Goal: Information Seeking & Learning: Learn about a topic

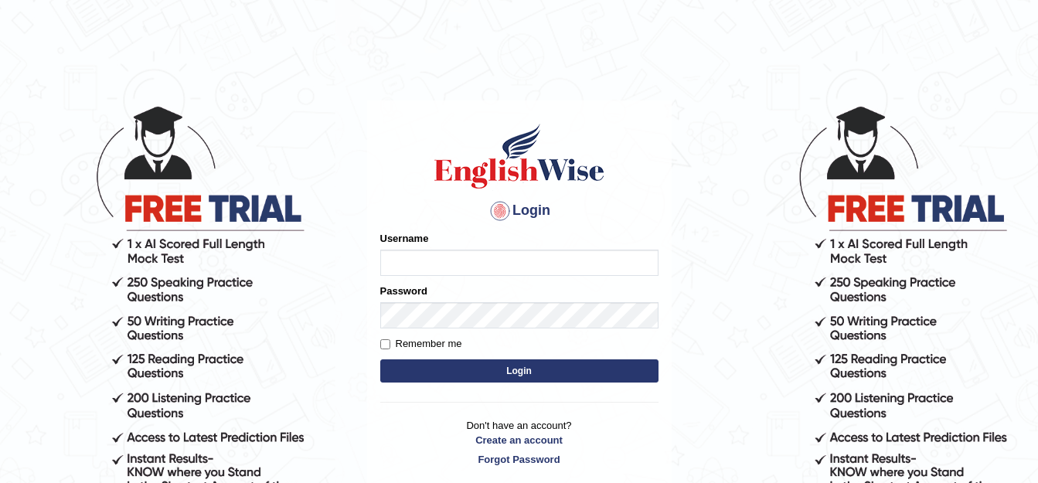
type input "sanjog1985"
click at [484, 373] on button "Login" at bounding box center [519, 370] width 278 height 23
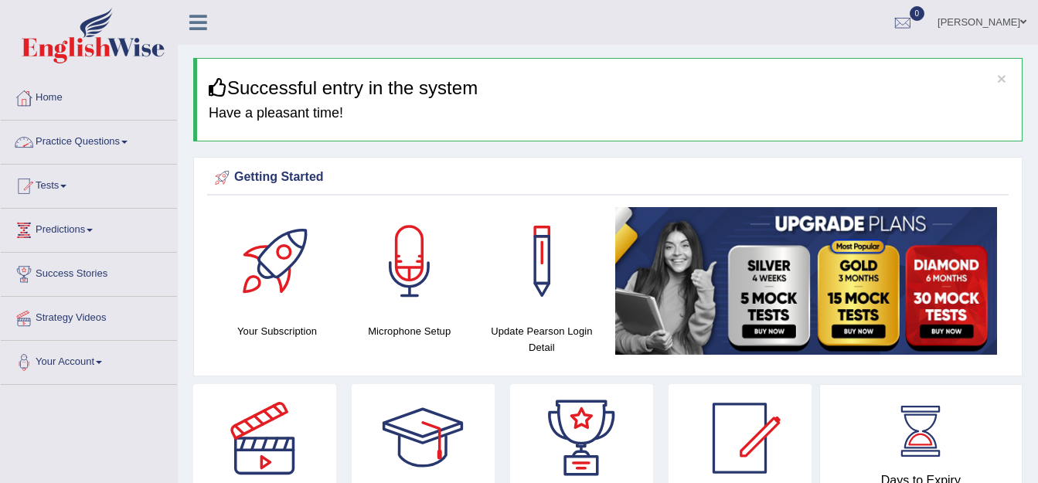
click at [127, 141] on span at bounding box center [124, 142] width 6 height 3
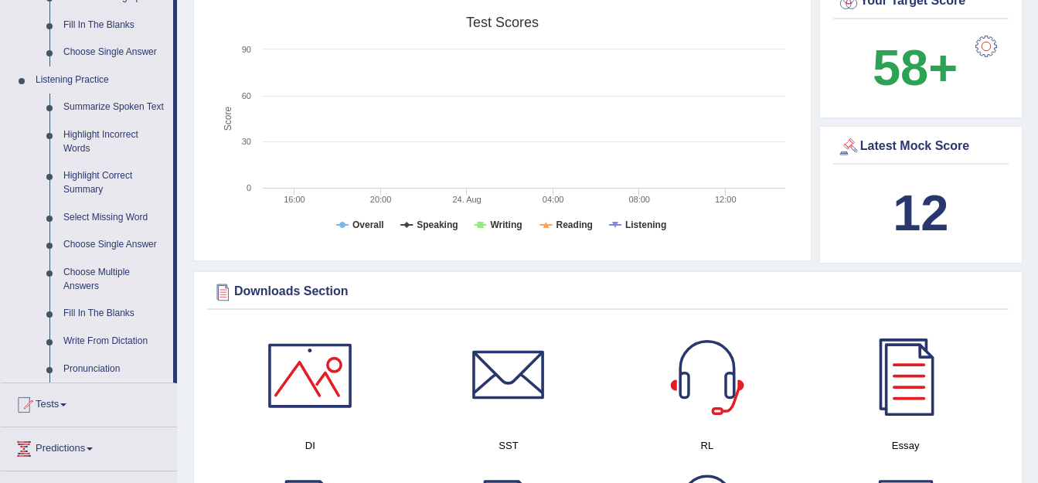
scroll to position [618, 0]
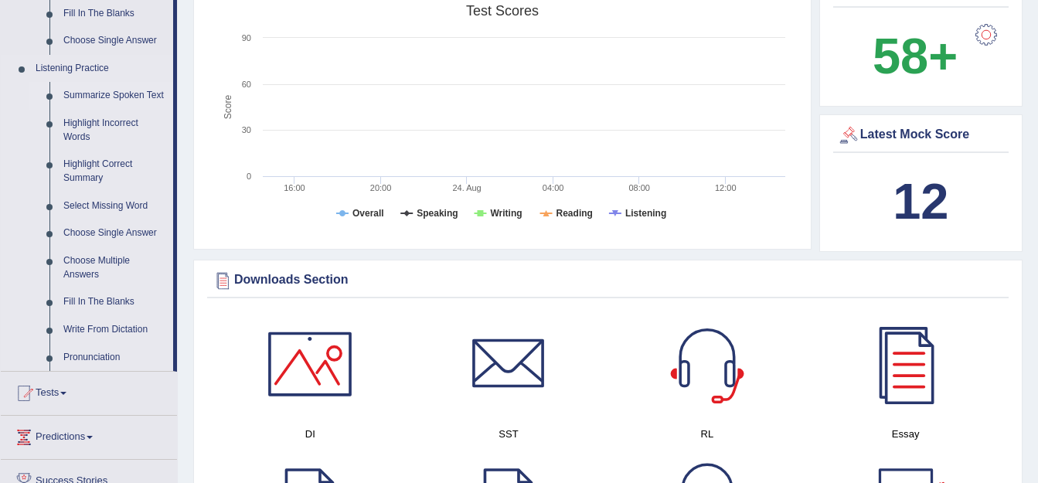
click at [78, 90] on link "Summarize Spoken Text" at bounding box center [114, 96] width 117 height 28
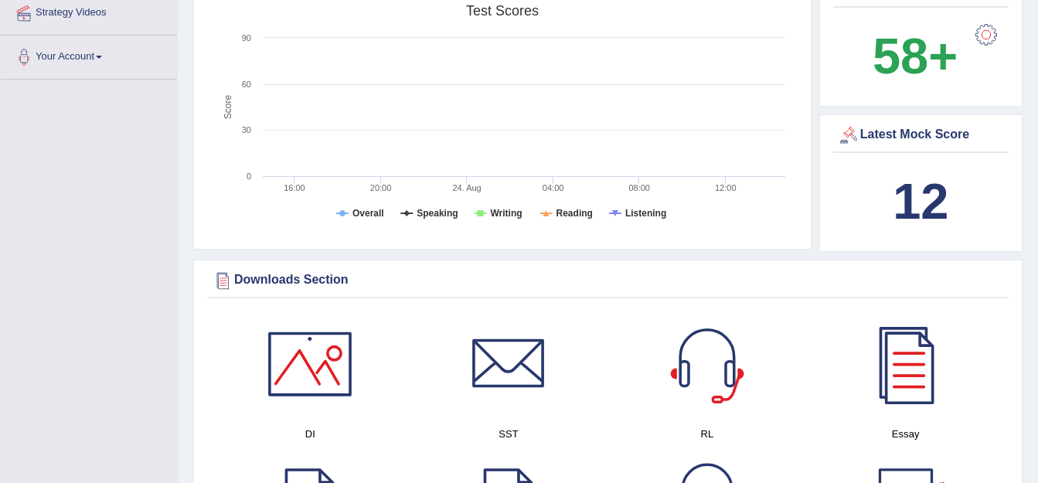
scroll to position [241, 0]
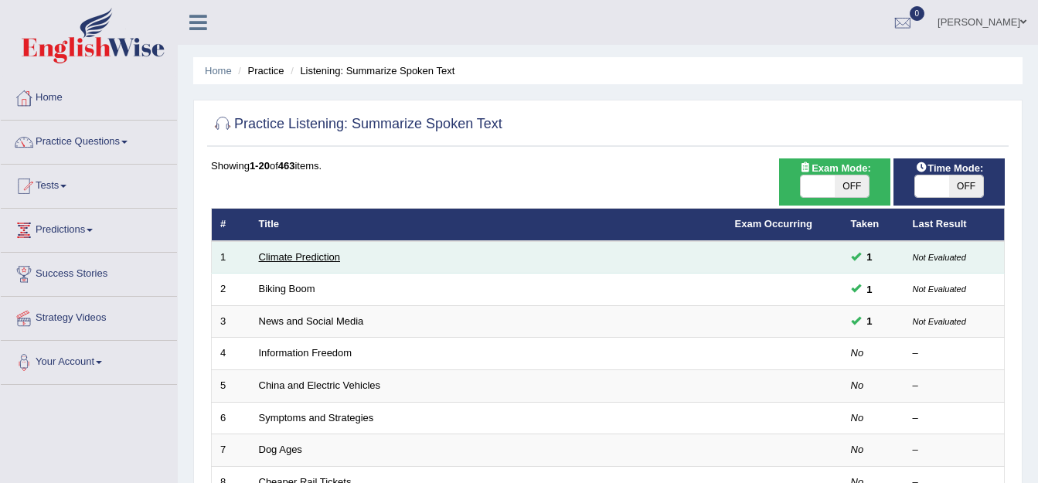
click at [308, 253] on link "Climate Prediction" at bounding box center [300, 257] width 82 height 12
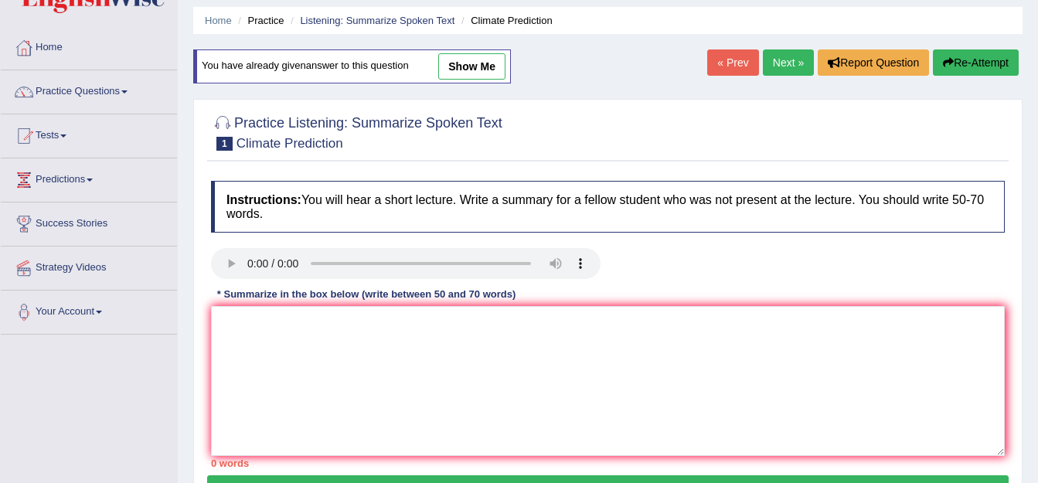
scroll to position [77, 0]
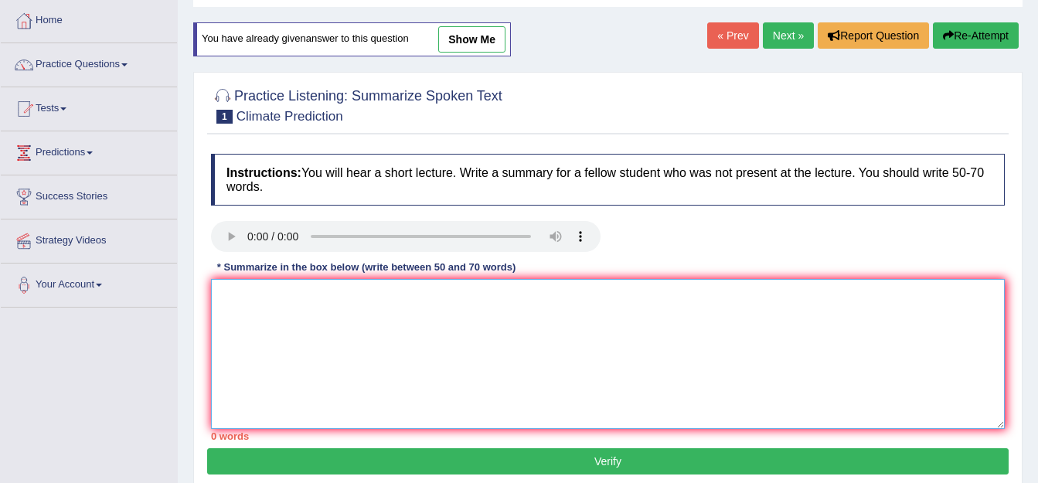
click at [290, 292] on textarea at bounding box center [608, 354] width 794 height 150
type textarea "a"
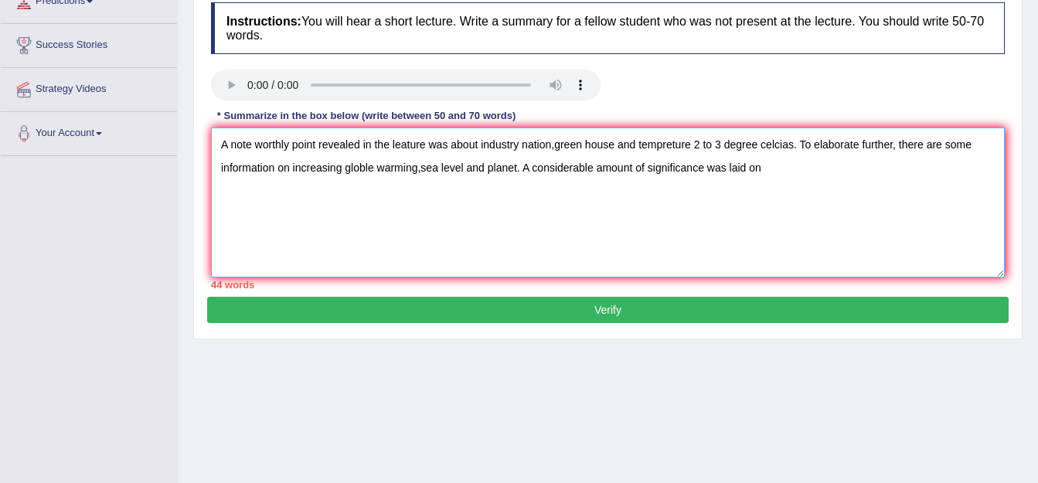
scroll to position [232, 0]
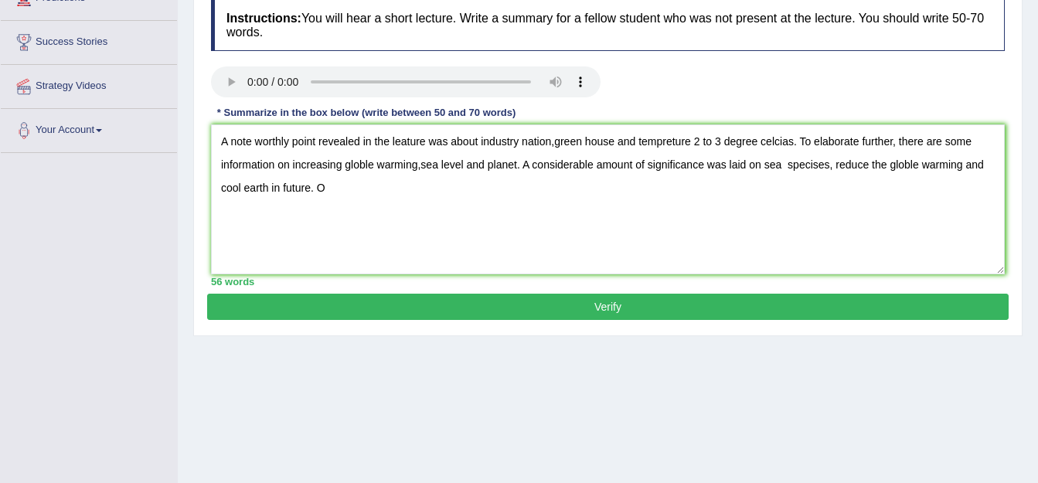
click at [570, 459] on div "Home Practice Listening: Summarize Spoken Text Climate Prediction You have alre…" at bounding box center [608, 154] width 860 height 773
click at [337, 198] on textarea "A note worthly point revealed in the leature was about industry nation,green ho…" at bounding box center [608, 199] width 794 height 150
click at [644, 187] on textarea "A note worthly point revealed in the leature was about industry nation,green ho…" at bounding box center [608, 199] width 794 height 150
click at [721, 189] on textarea "A note worthly point revealed in the leature was about industry nation,green ho…" at bounding box center [608, 199] width 794 height 150
click at [627, 184] on textarea "A note worthly point revealed in the leature was about industry nation,green ho…" at bounding box center [608, 199] width 794 height 150
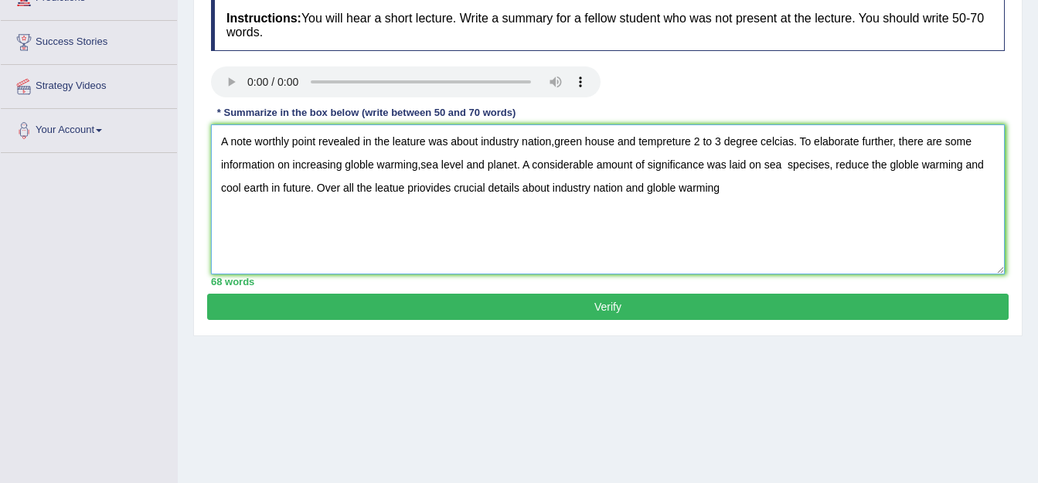
click at [726, 191] on textarea "A note worthly point revealed in the leature was about industry nation,green ho…" at bounding box center [608, 199] width 794 height 150
type textarea "A note worthly point revealed in the leature was about industry nation,green ho…"
click at [668, 302] on button "Verify" at bounding box center [607, 307] width 801 height 26
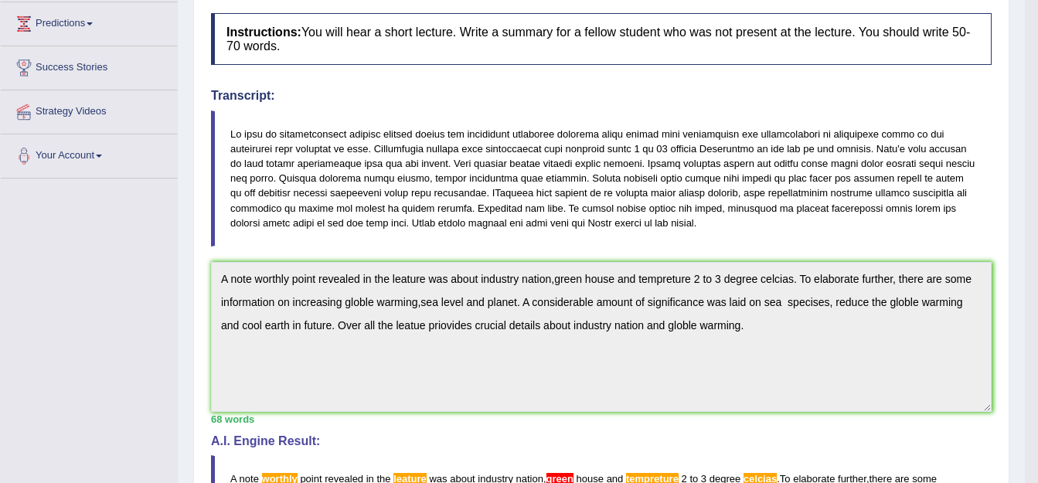
scroll to position [316, 0]
